Goal: Communication & Community: Participate in discussion

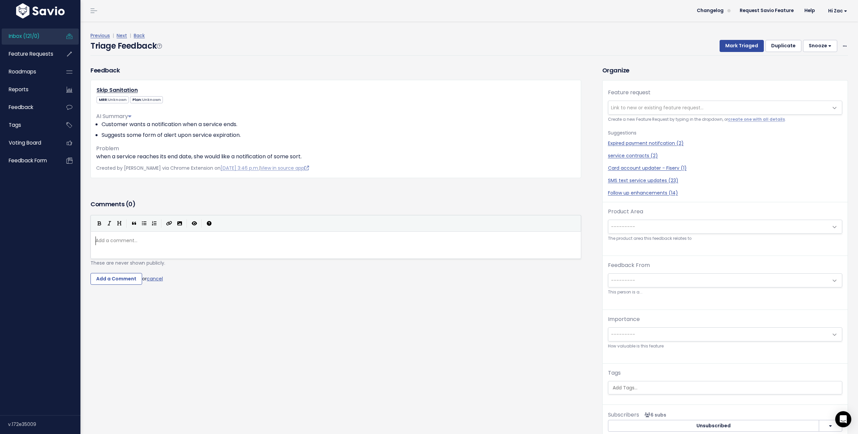
scroll to position [1, 0]
click at [842, 416] on icon "Open Intercom Messenger" at bounding box center [844, 419] width 8 height 9
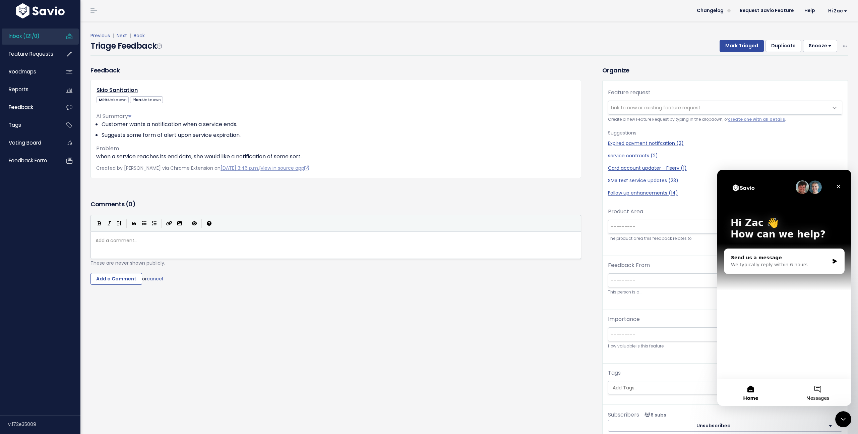
click at [814, 390] on button "Messages" at bounding box center [818, 392] width 67 height 27
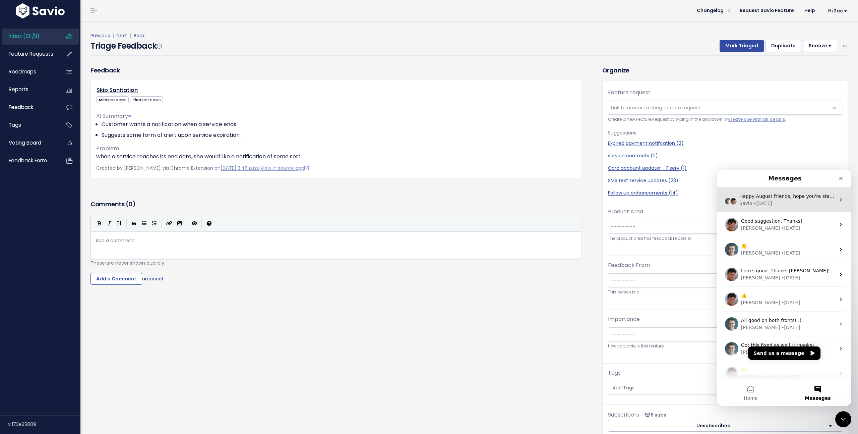
click at [793, 203] on div "Savio • [DATE]" at bounding box center [788, 203] width 96 height 7
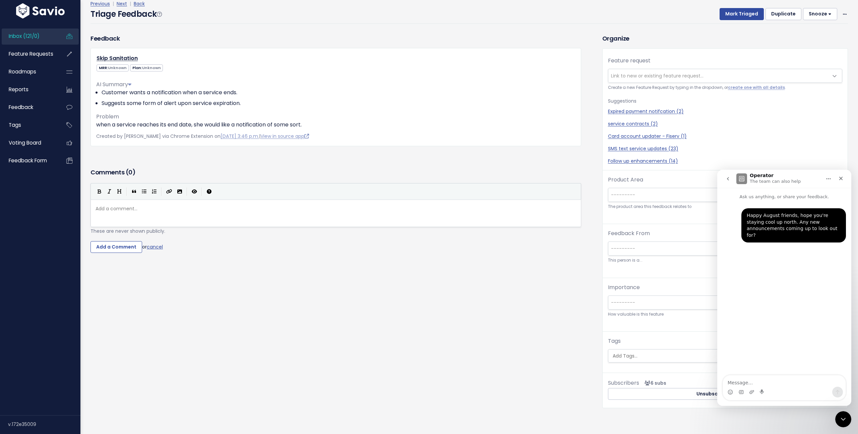
scroll to position [40, 0]
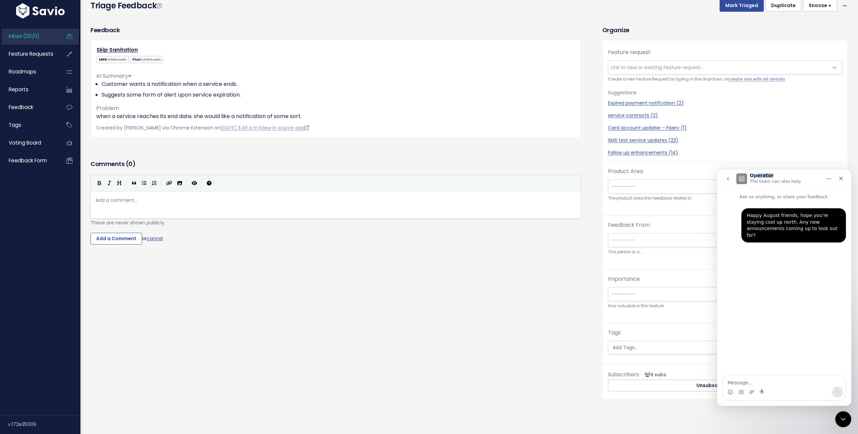
click at [757, 178] on div "Operator The team can also help" at bounding box center [776, 179] width 52 height 12
click at [758, 184] on p "The team can also help" at bounding box center [775, 181] width 51 height 7
click at [827, 178] on icon "Home" at bounding box center [828, 178] width 5 height 5
click at [715, 219] on div "Feature request --------- Link to new or existing feature request... Create a n…" at bounding box center [725, 203] width 245 height 327
click at [728, 209] on div "Happy August friends, hope you're staying cool up north. Any new announcements …" at bounding box center [784, 229] width 123 height 42
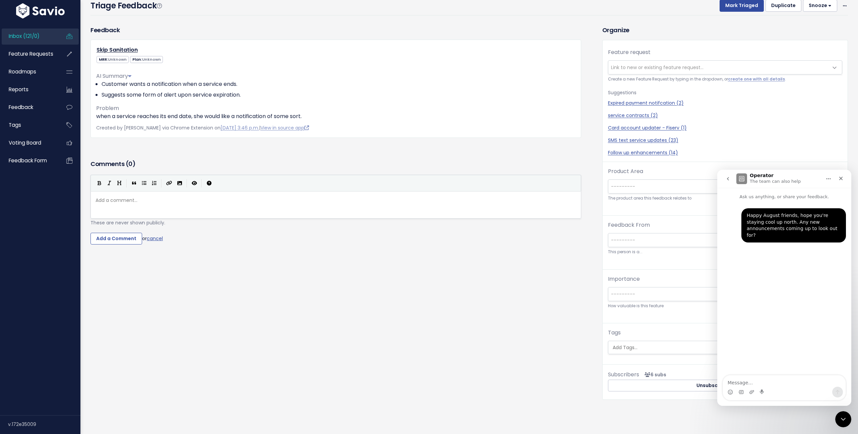
click at [724, 180] on button "go back" at bounding box center [728, 178] width 13 height 13
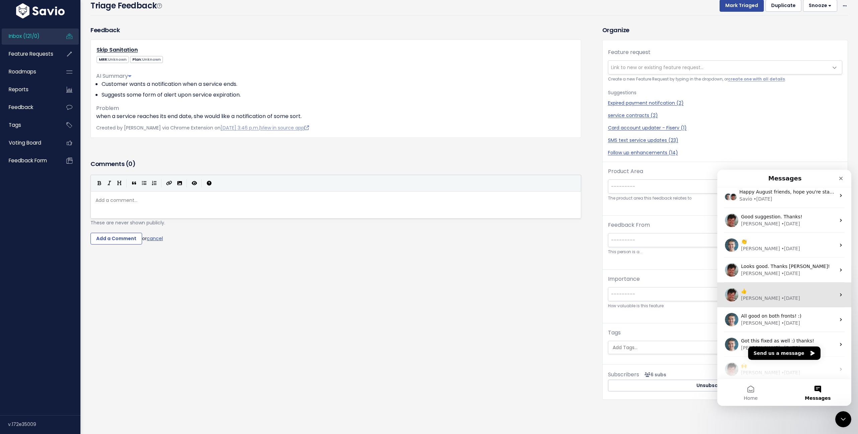
scroll to position [0, 0]
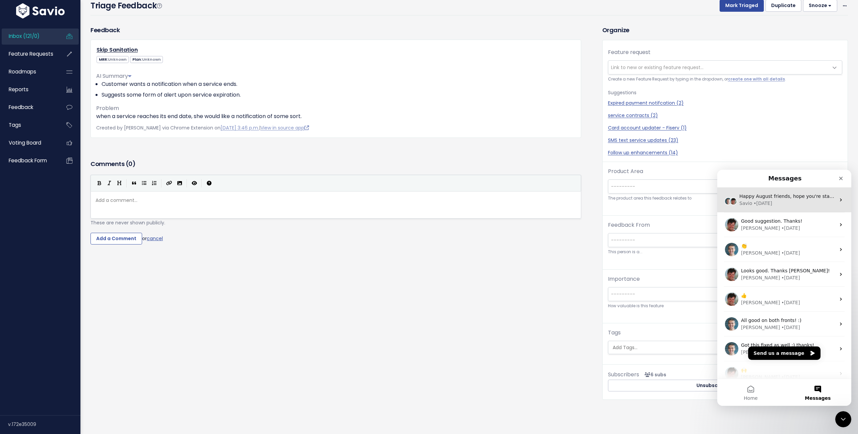
click at [785, 195] on span "Happy August friends, hope you're staying cool up north. Any new announcements …" at bounding box center [869, 195] width 259 height 5
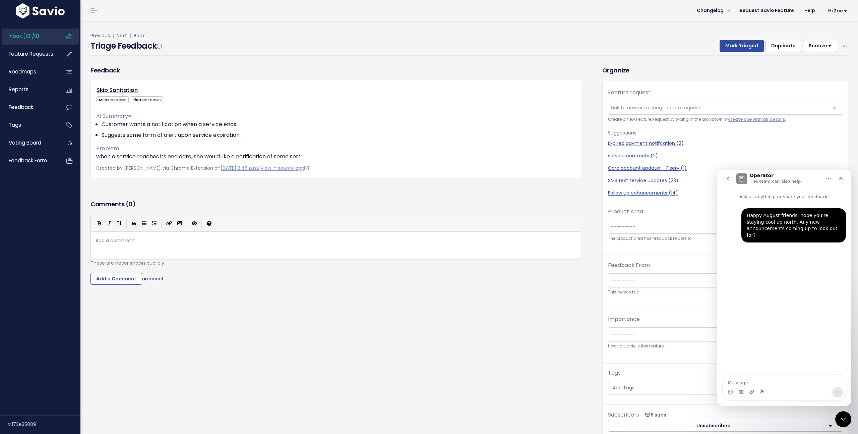
click at [727, 181] on button "go back" at bounding box center [728, 178] width 13 height 13
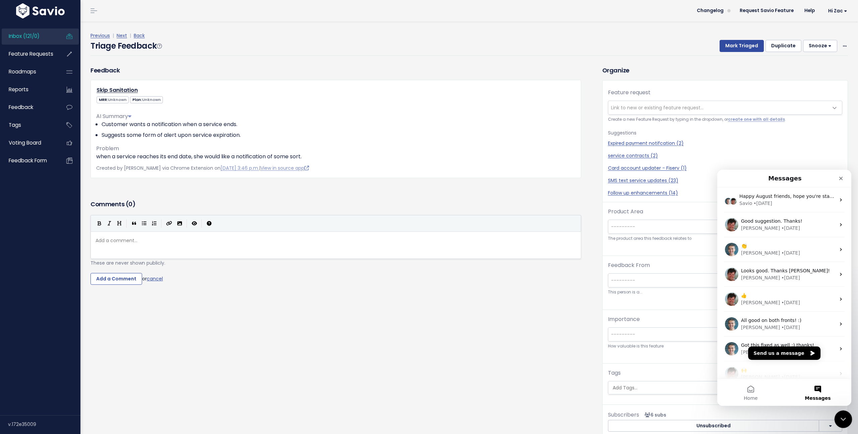
click at [841, 416] on icon "Close Intercom Messenger" at bounding box center [843, 418] width 8 height 8
